Goal: Transaction & Acquisition: Purchase product/service

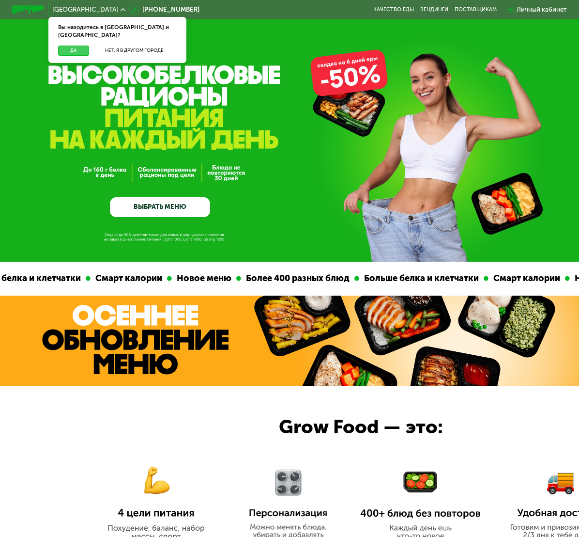
click at [68, 46] on button "Да" at bounding box center [73, 51] width 31 height 10
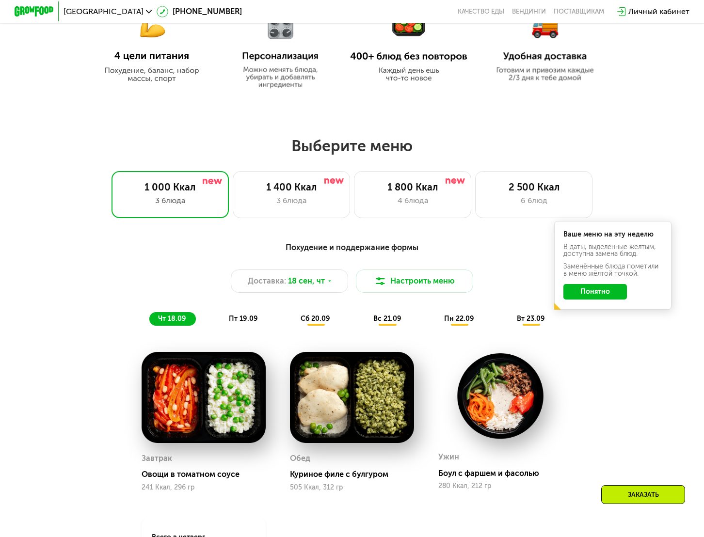
scroll to position [494, 0]
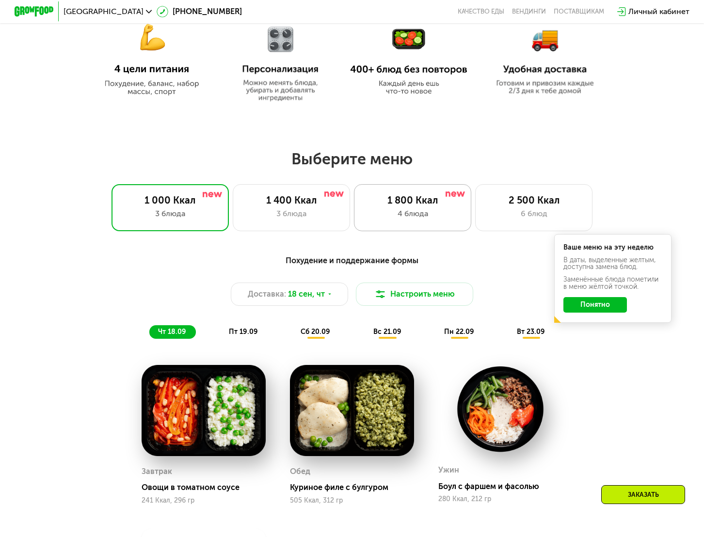
click at [391, 211] on div "4 блюда" at bounding box center [412, 214] width 97 height 12
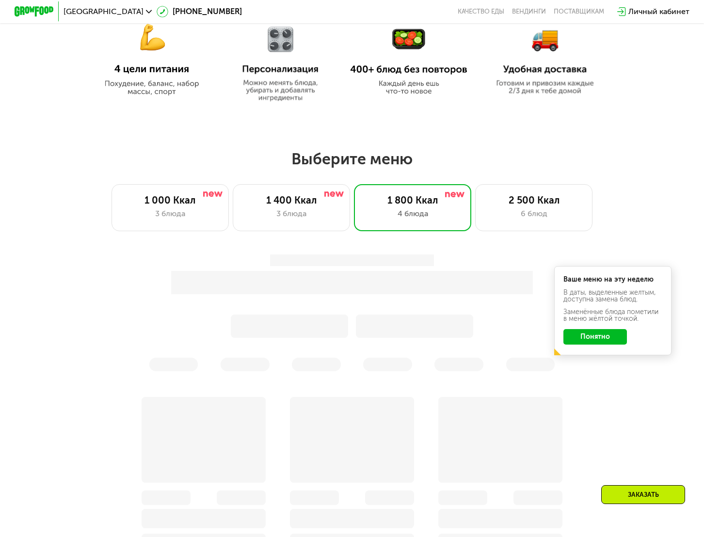
click at [579, 331] on button "Понятно" at bounding box center [595, 337] width 64 height 16
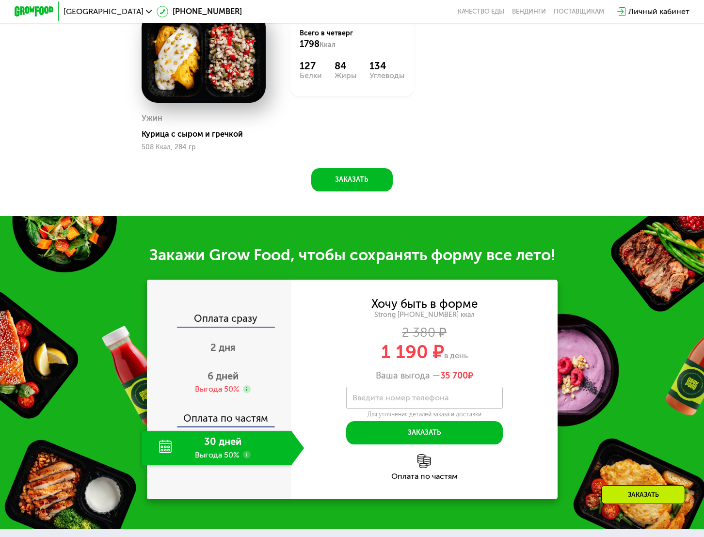
scroll to position [1010, 0]
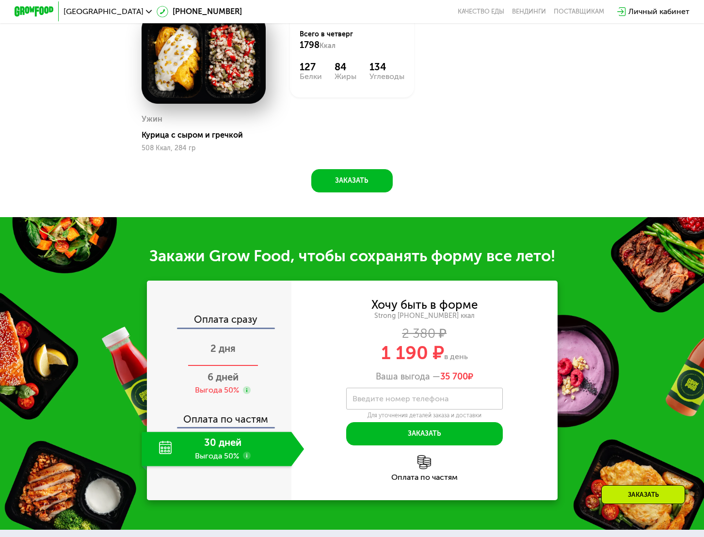
click at [231, 344] on span "2 дня" at bounding box center [222, 349] width 25 height 12
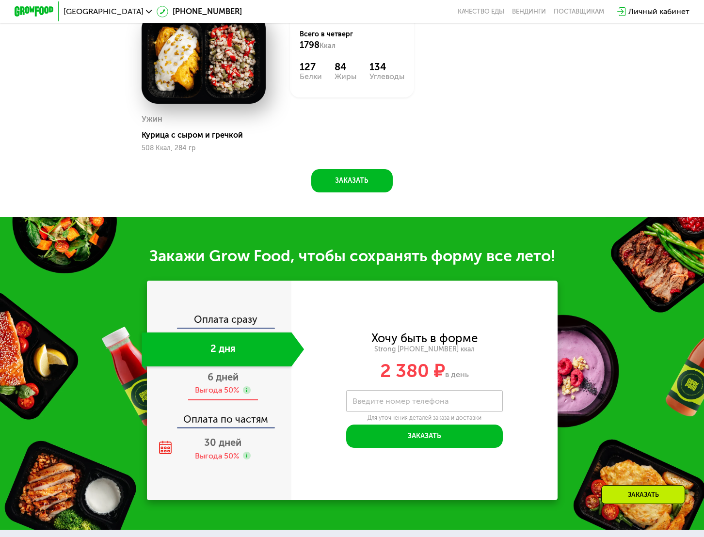
click at [216, 387] on div "Выгода 50%" at bounding box center [217, 390] width 44 height 11
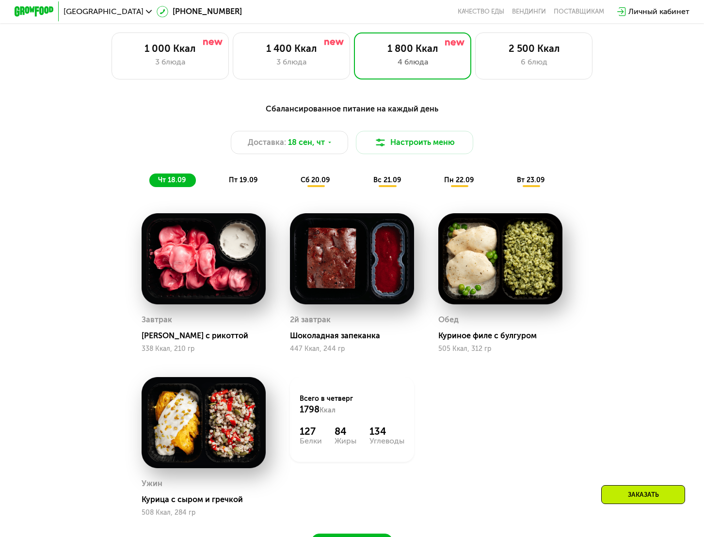
scroll to position [660, 0]
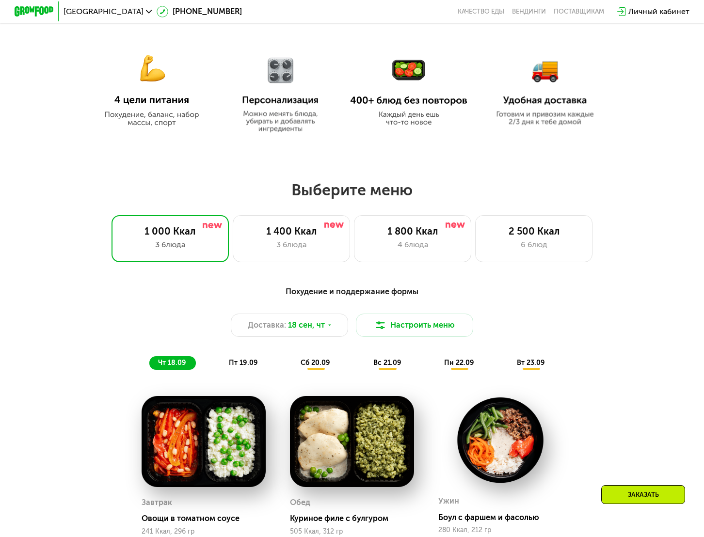
scroll to position [462, 0]
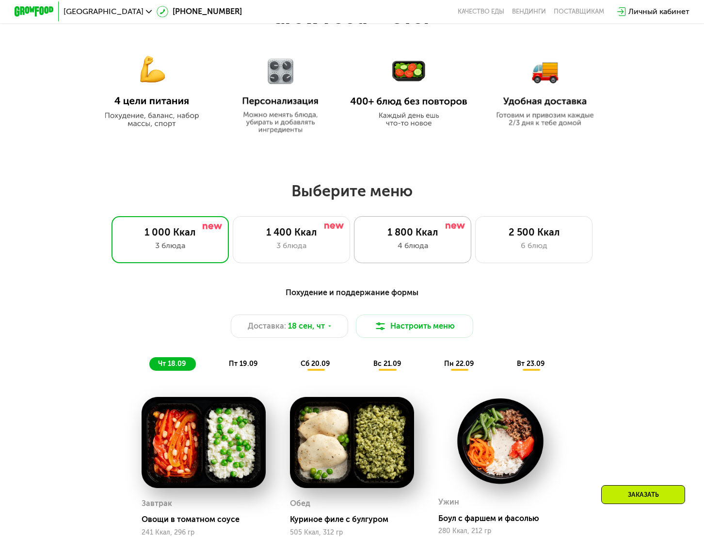
click at [437, 221] on div "1 800 Ккал 4 блюда" at bounding box center [412, 239] width 117 height 47
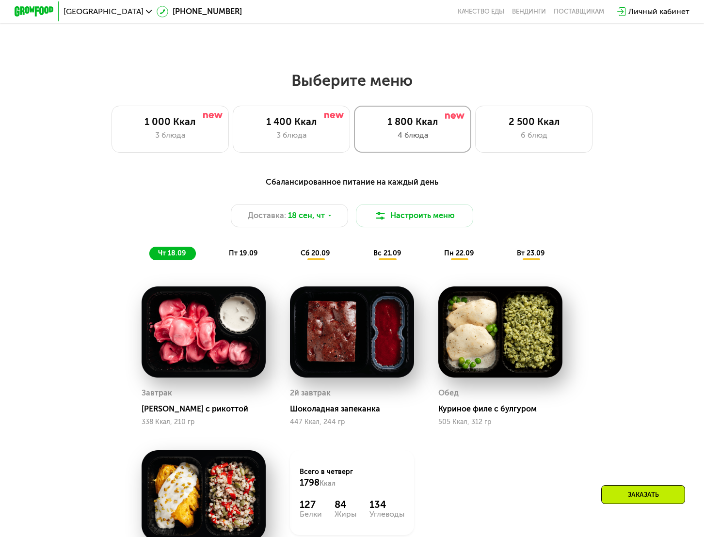
scroll to position [596, 0]
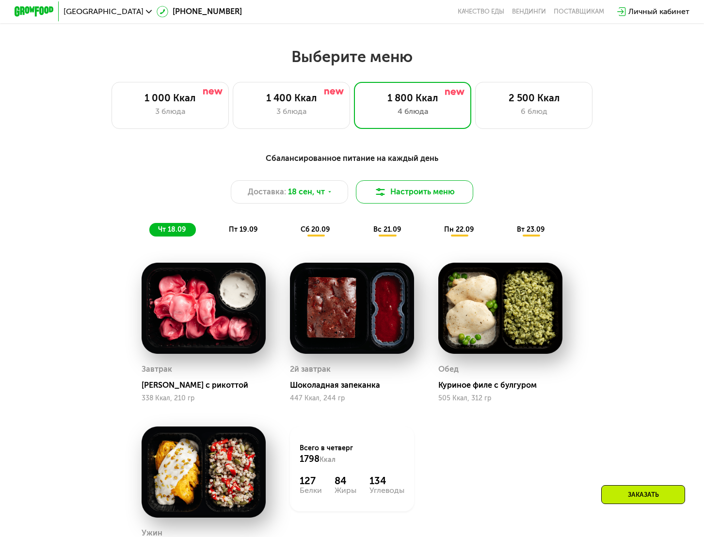
click at [398, 191] on button "Настроить меню" at bounding box center [414, 191] width 117 height 23
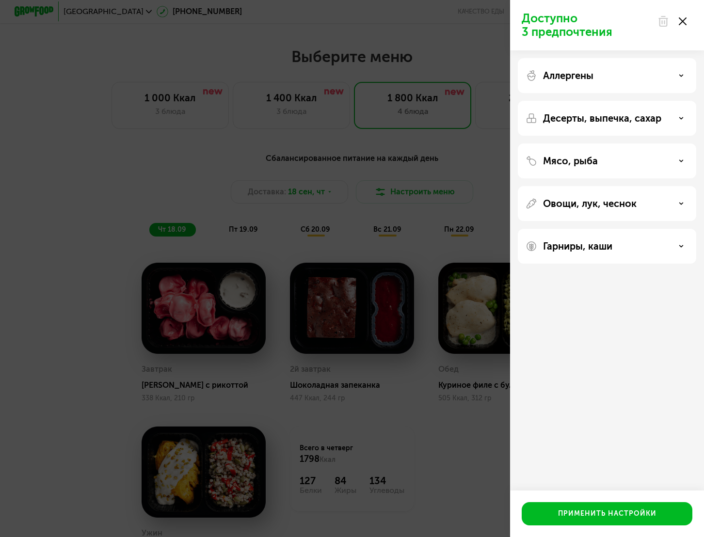
click at [587, 105] on div "Десерты, выпечка, сахар" at bounding box center [606, 118] width 178 height 35
click at [570, 80] on p "Аллергены" at bounding box center [568, 76] width 50 height 12
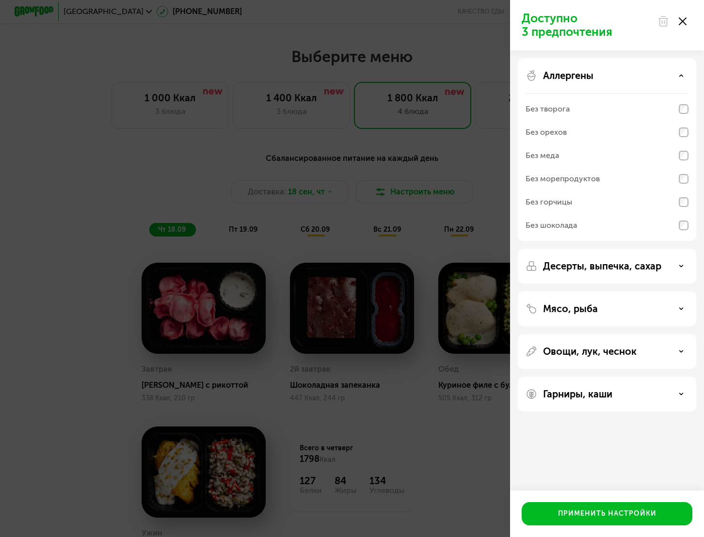
click at [570, 80] on p "Аллергены" at bounding box center [568, 76] width 50 height 12
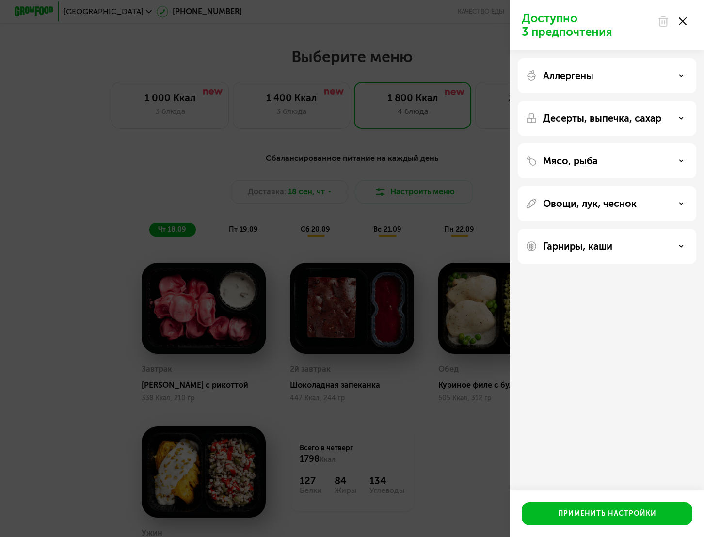
click at [563, 125] on div "Десерты, выпечка, сахар" at bounding box center [606, 118] width 178 height 35
click at [562, 119] on p "Десерты, выпечка, сахар" at bounding box center [602, 118] width 118 height 12
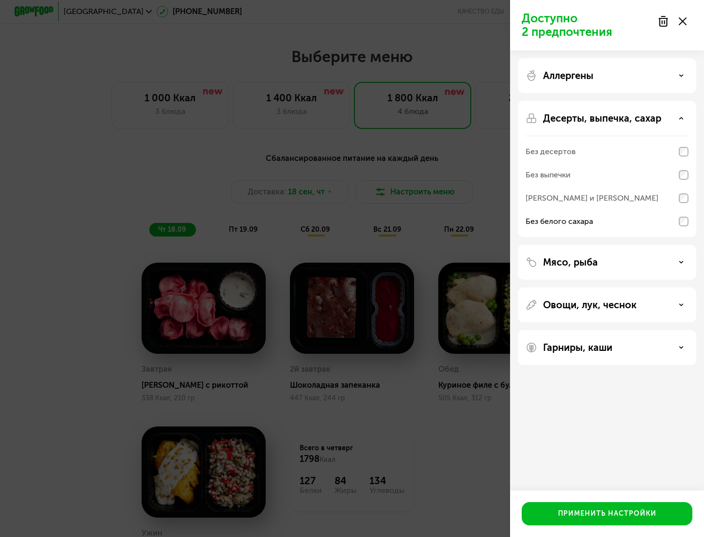
click at [681, 116] on icon at bounding box center [680, 118] width 5 height 5
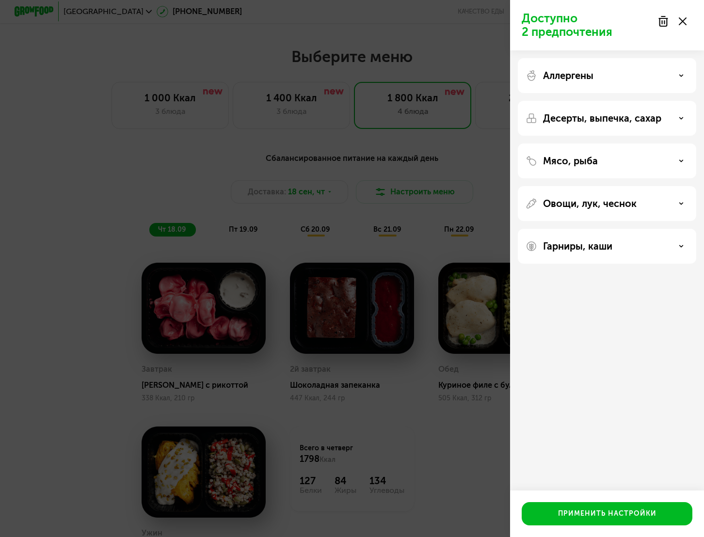
click at [581, 203] on p "Овощи, лук, чеснок" at bounding box center [590, 204] width 94 height 12
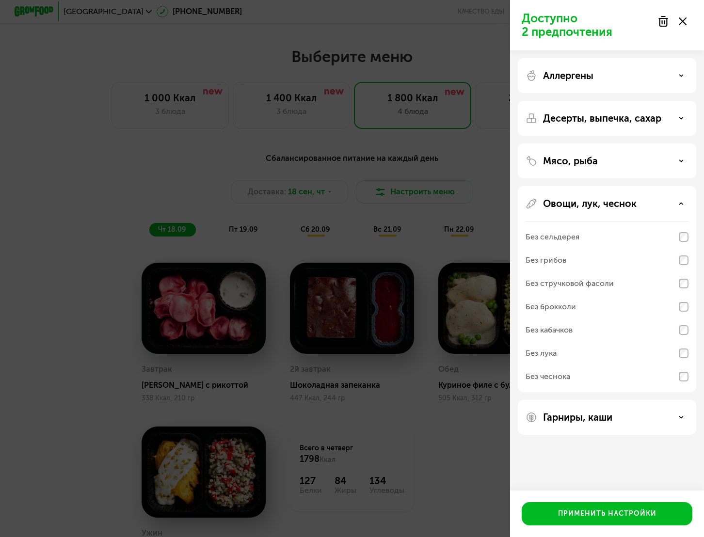
click at [568, 411] on div "Гарниры, каши" at bounding box center [606, 417] width 178 height 35
click at [569, 418] on p "Гарниры, каши" at bounding box center [577, 417] width 69 height 12
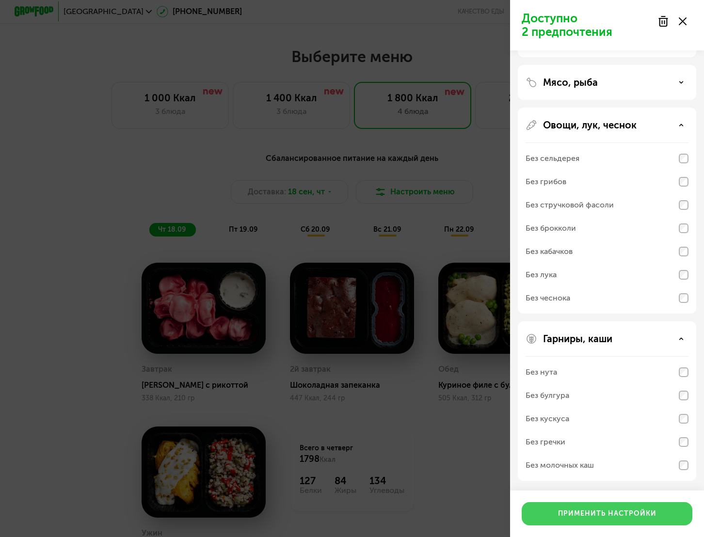
click at [579, 511] on div "Применить настройки" at bounding box center [607, 514] width 98 height 10
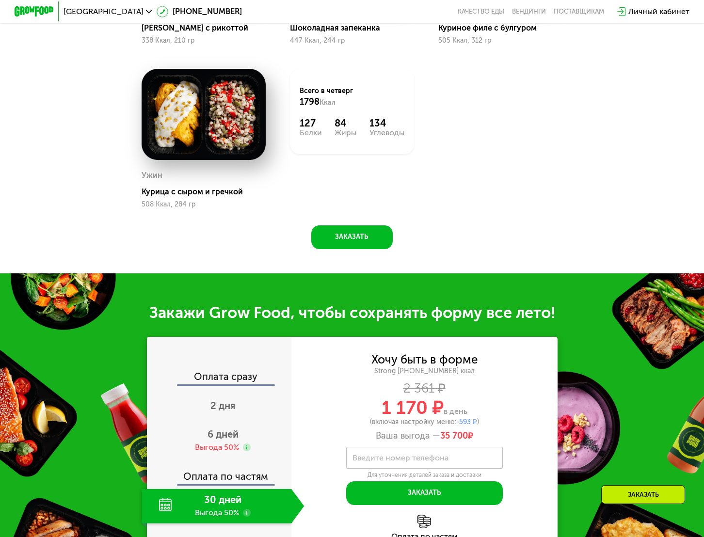
scroll to position [999, 0]
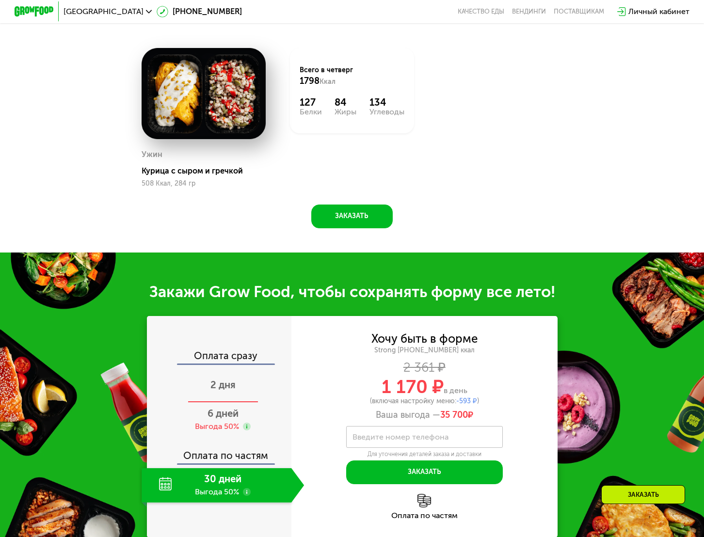
click at [228, 386] on span "2 дня" at bounding box center [222, 385] width 25 height 12
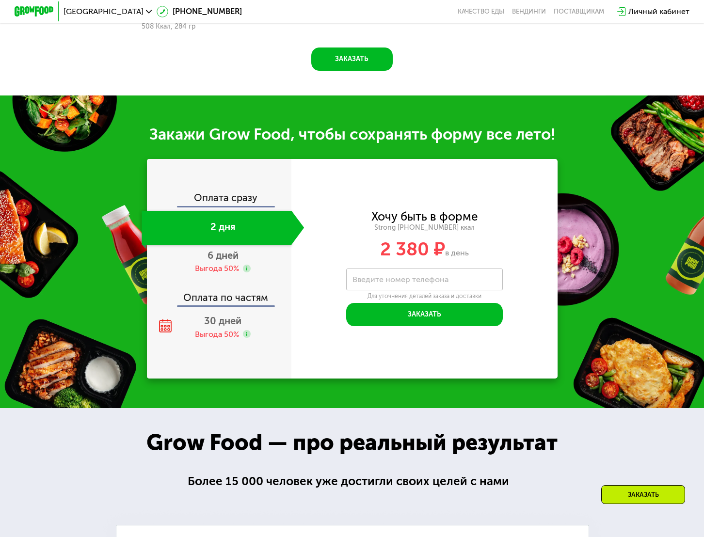
scroll to position [1109, 0]
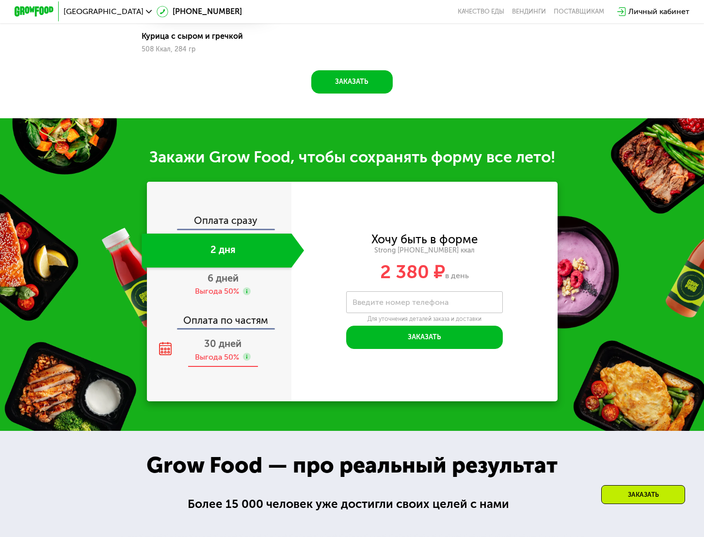
click at [241, 353] on div "Выгода 50%" at bounding box center [223, 357] width 56 height 11
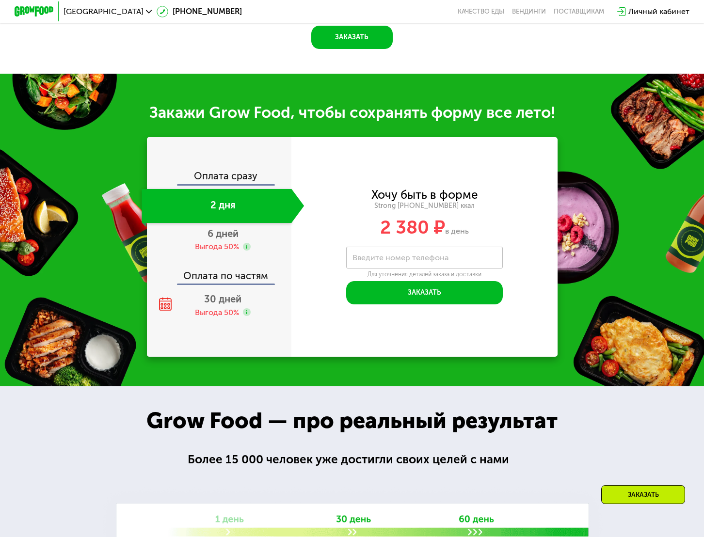
scroll to position [1133, 0]
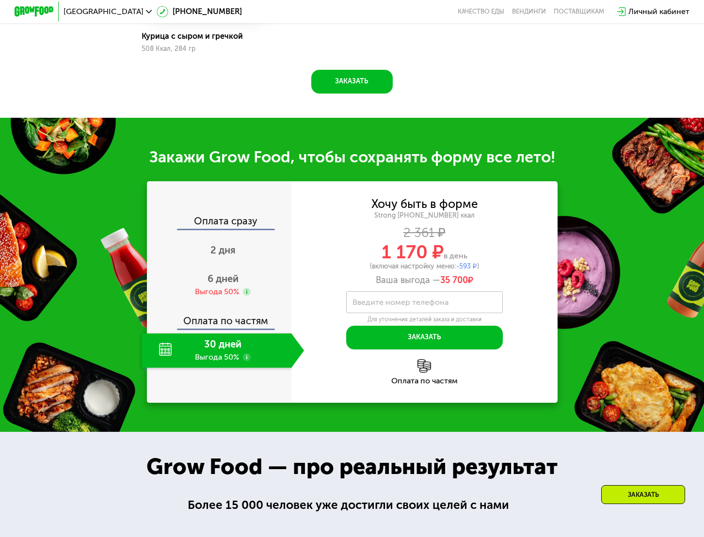
click at [233, 325] on div "Оплата по частям" at bounding box center [219, 317] width 143 height 22
click at [232, 302] on div "Оплата сразу 2 дня 6 дней Выгода 50% Оплата по частям 30 дней Выгода 50%" at bounding box center [219, 292] width 144 height 152
click at [230, 283] on span "6 дней" at bounding box center [222, 279] width 31 height 12
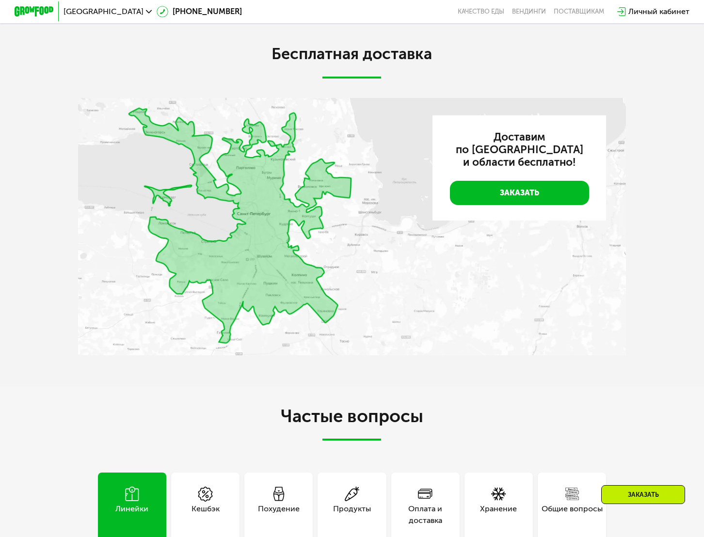
scroll to position [2205, 0]
